Goal: Task Accomplishment & Management: Use online tool/utility

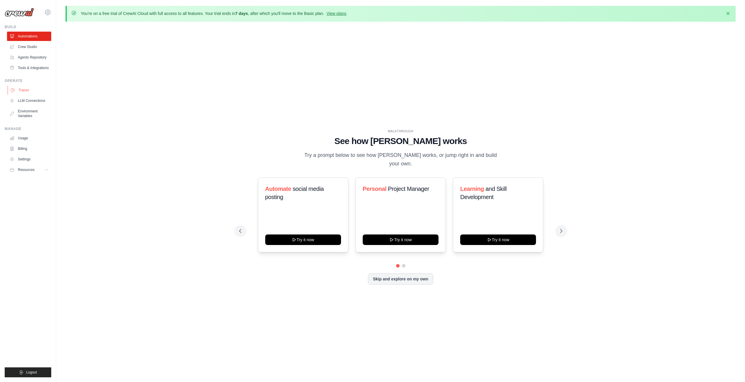
drag, startPoint x: 0, startPoint y: 0, endPoint x: 37, endPoint y: 92, distance: 98.9
click at [37, 92] on link "Traces" at bounding box center [30, 89] width 44 height 9
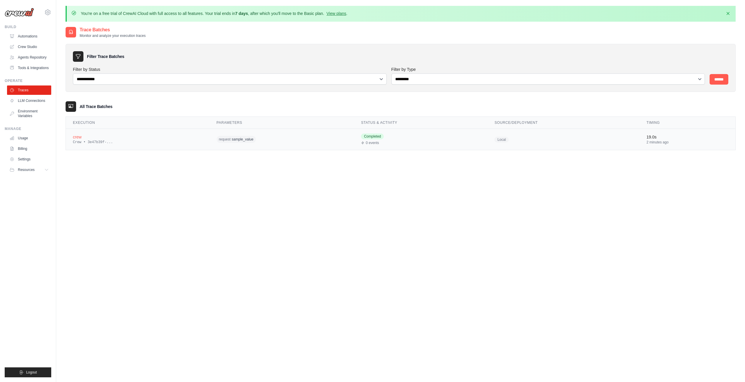
click at [184, 140] on div "Crew • 3e47b39f-..." at bounding box center [138, 142] width 130 height 5
click at [292, 143] on div "request sample_value" at bounding box center [273, 139] width 112 height 9
click at [95, 135] on div "crew" at bounding box center [138, 137] width 130 height 6
click at [74, 138] on div "crew" at bounding box center [138, 137] width 130 height 6
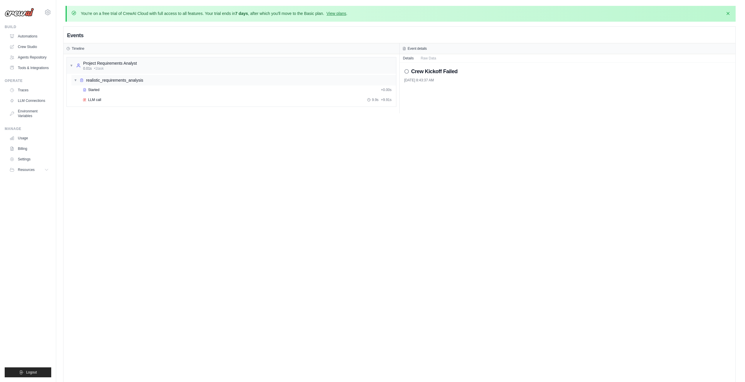
click at [97, 82] on span "realistic_requirements_analysis" at bounding box center [114, 80] width 57 height 6
click at [99, 64] on div "Project Requirements Analyst" at bounding box center [110, 63] width 54 height 6
click at [100, 80] on span "realistic_requirements_analysis" at bounding box center [114, 80] width 57 height 6
click at [100, 90] on div "Started" at bounding box center [231, 90] width 296 height 5
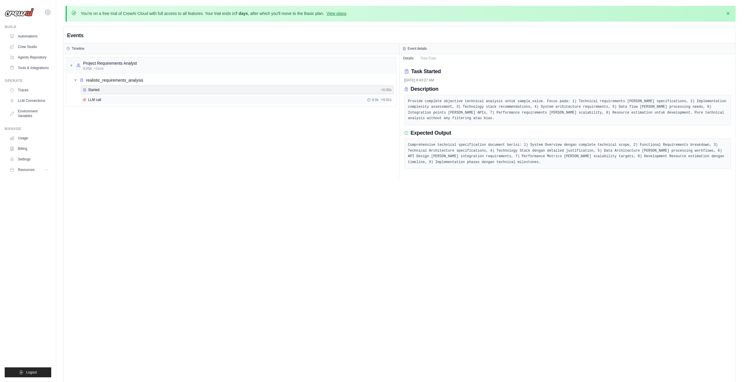
click at [101, 103] on div "LLM call 9.9s + 9.91s" at bounding box center [237, 99] width 313 height 9
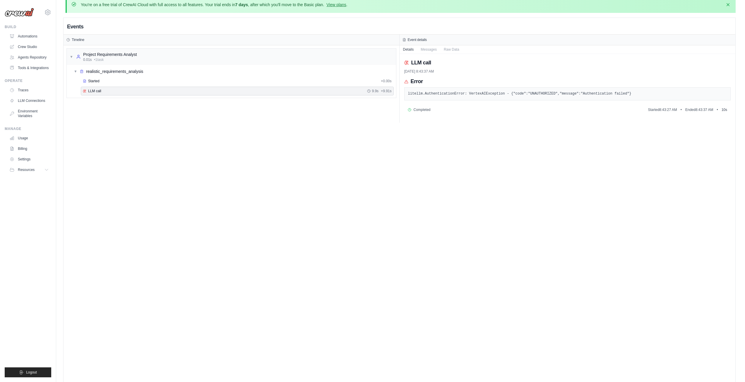
scroll to position [33, 0]
